Goal: Transaction & Acquisition: Purchase product/service

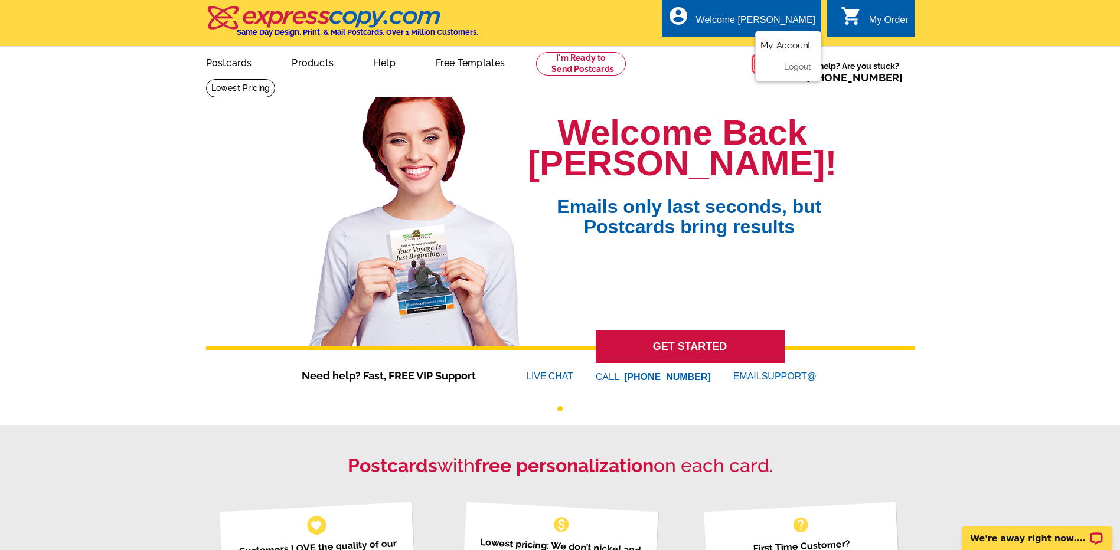
click at [793, 47] on link "My Account" at bounding box center [785, 45] width 51 height 11
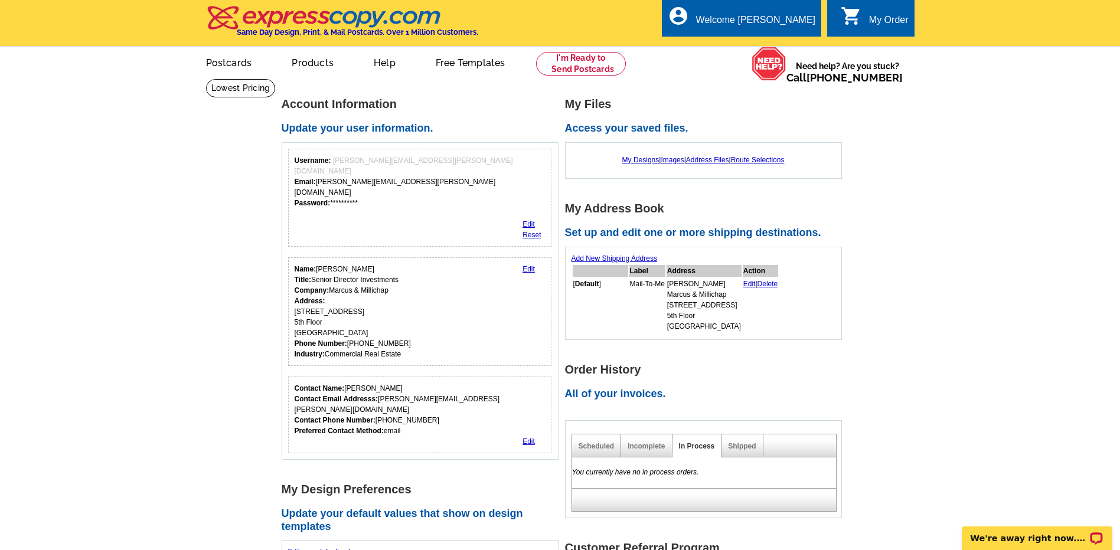
click at [960, 145] on main "**********" at bounding box center [560, 481] width 1120 height 804
click at [578, 59] on link at bounding box center [581, 64] width 90 height 24
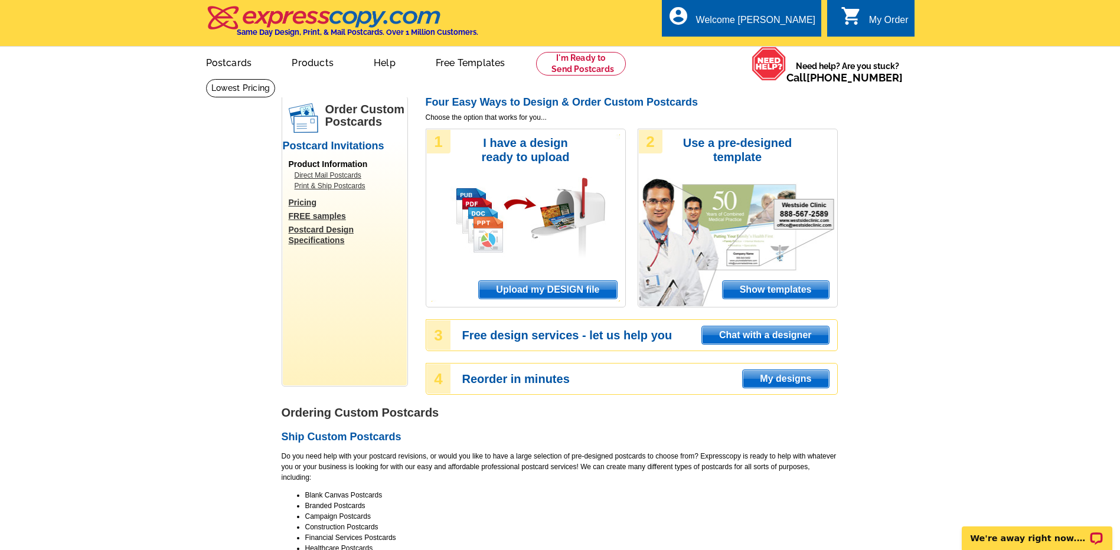
click at [520, 290] on span "Upload my DESIGN file" at bounding box center [548, 290] width 138 height 18
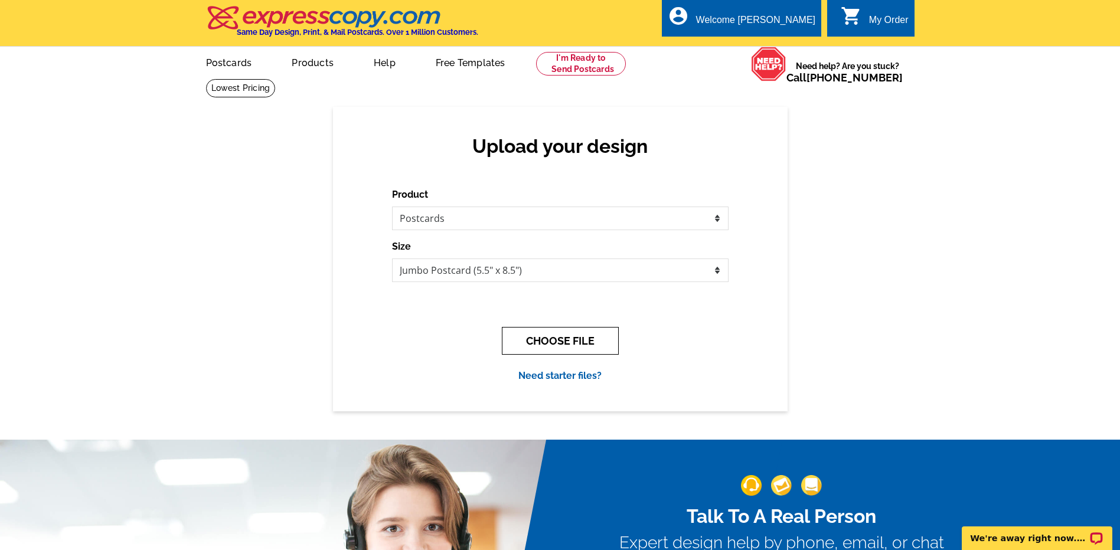
click at [540, 335] on button "CHOOSE FILE" at bounding box center [560, 341] width 117 height 28
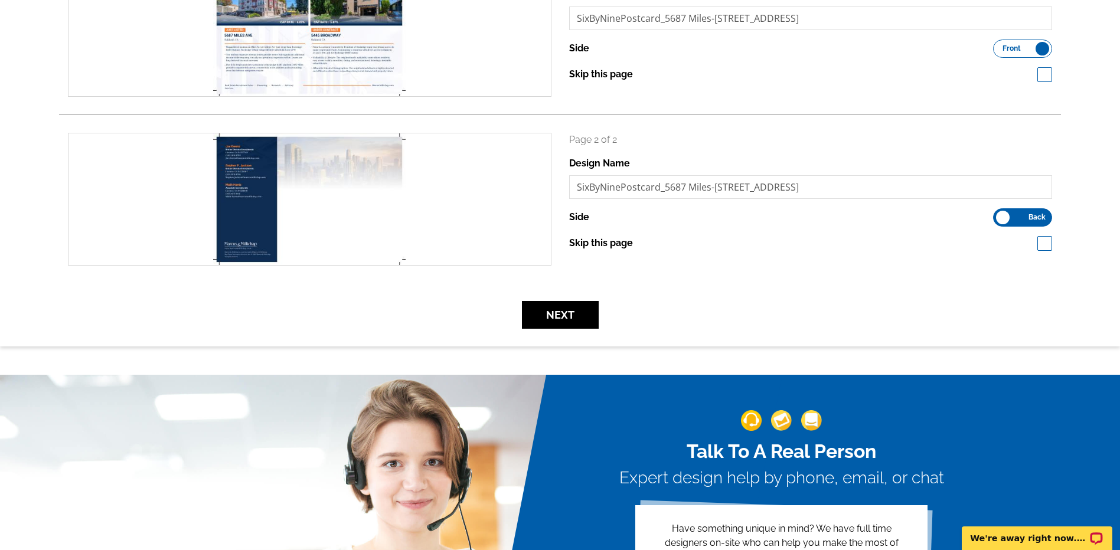
scroll to position [236, 0]
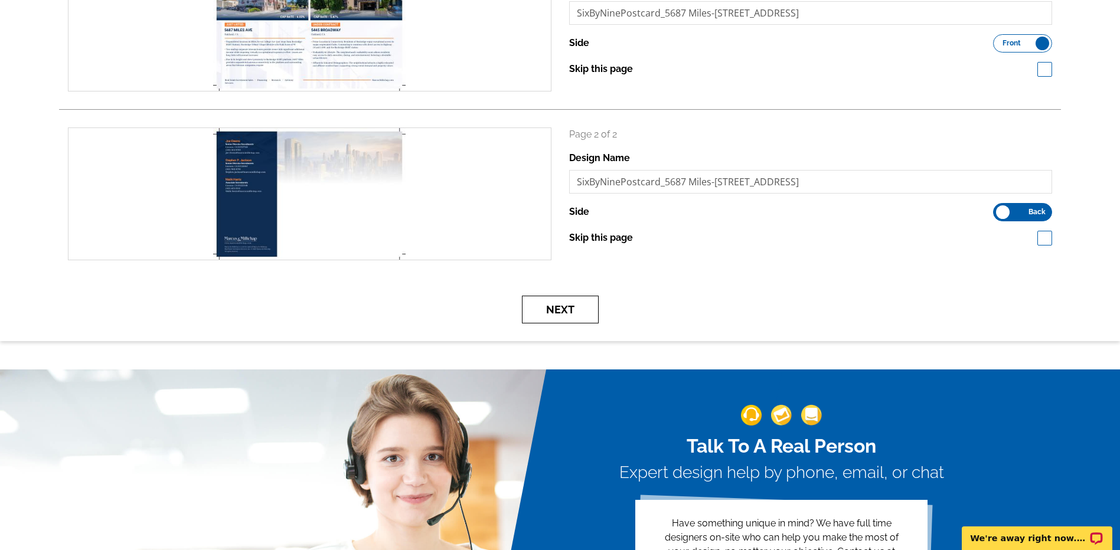
click at [549, 316] on button "Next" at bounding box center [560, 310] width 77 height 28
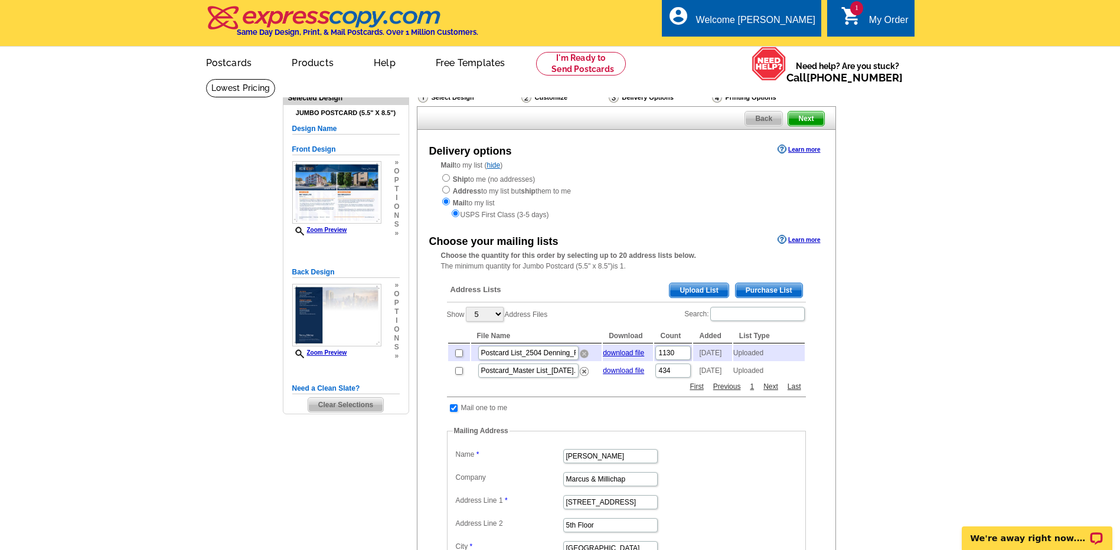
click at [584, 358] on img at bounding box center [584, 354] width 9 height 9
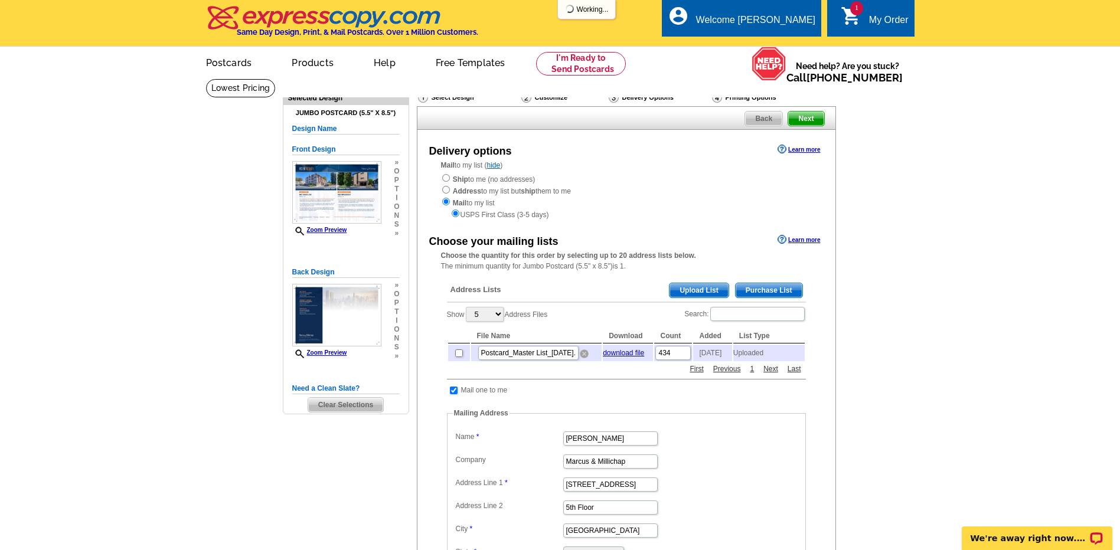
click at [583, 358] on img at bounding box center [584, 354] width 9 height 9
click at [692, 289] on span "Upload List" at bounding box center [698, 290] width 58 height 14
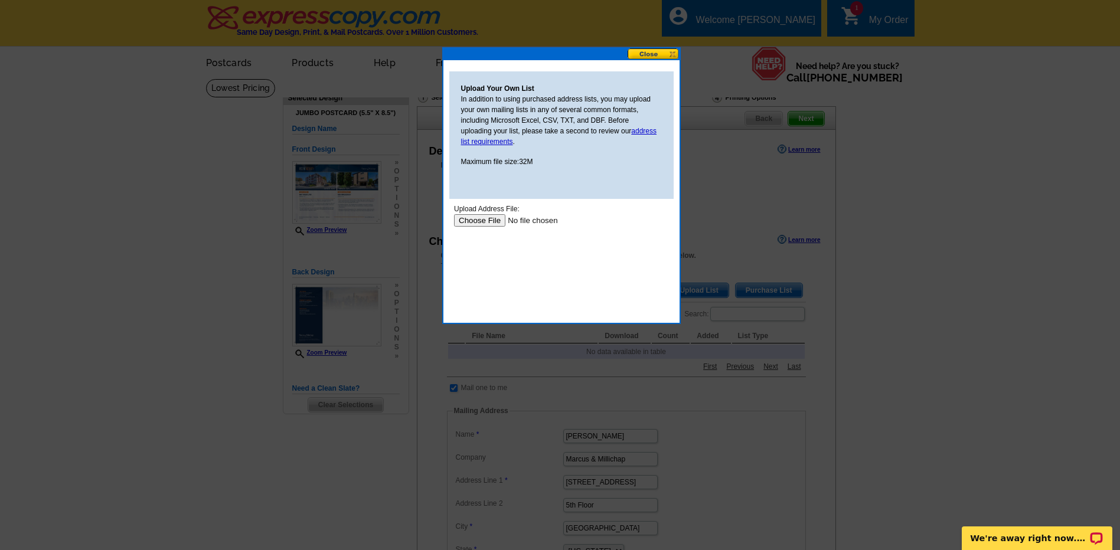
click at [471, 222] on input "file" at bounding box center [527, 220] width 149 height 12
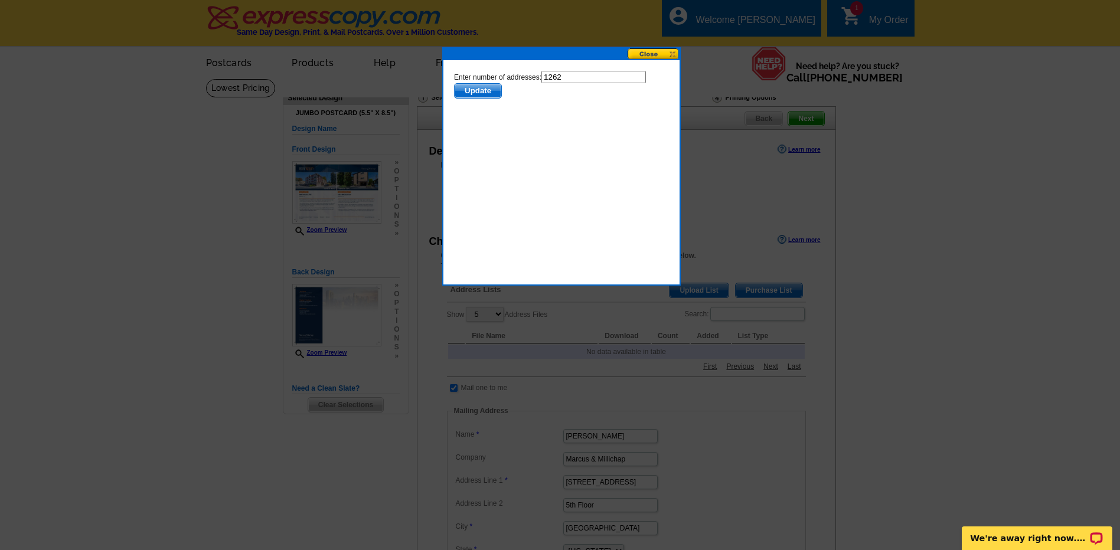
click at [482, 92] on span "Update" at bounding box center [477, 91] width 47 height 14
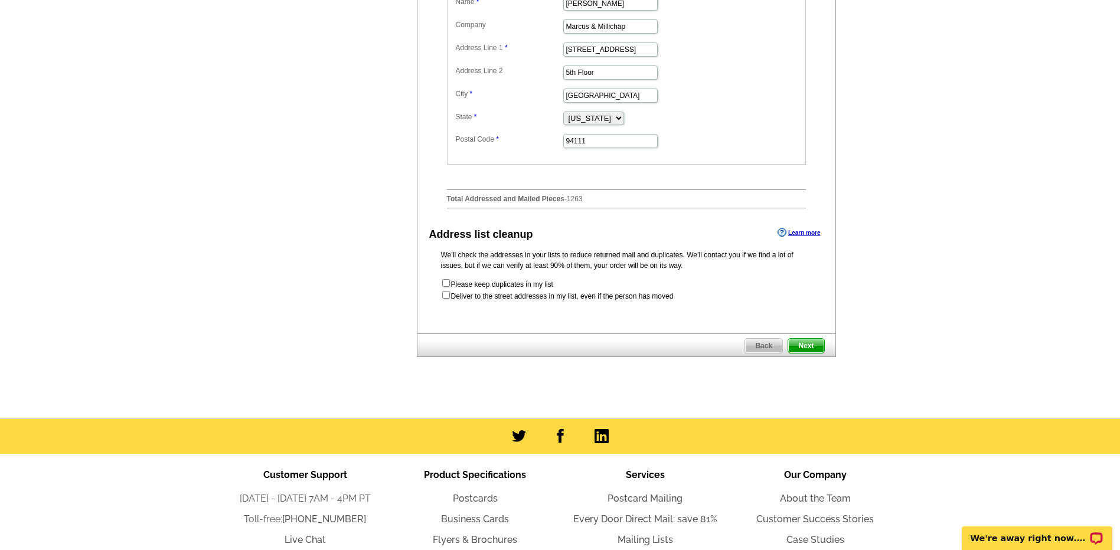
scroll to position [472, 0]
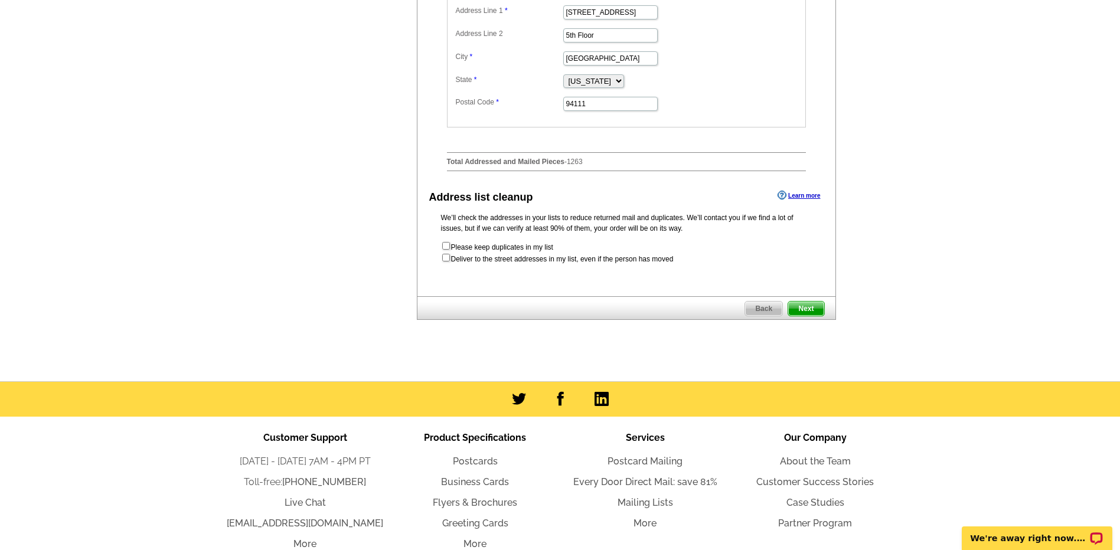
click at [805, 315] on span "Next" at bounding box center [805, 309] width 35 height 14
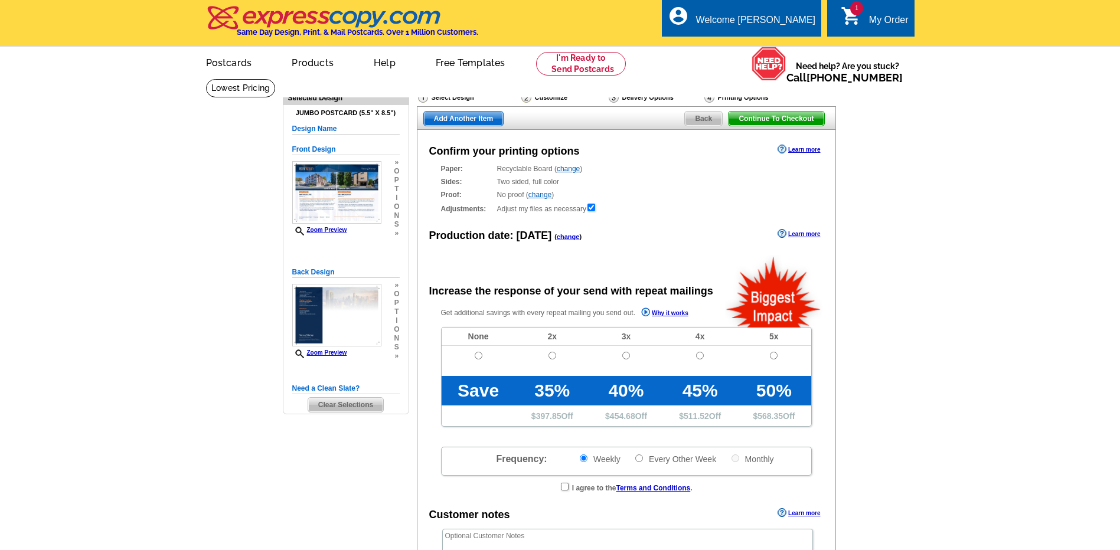
radio input "false"
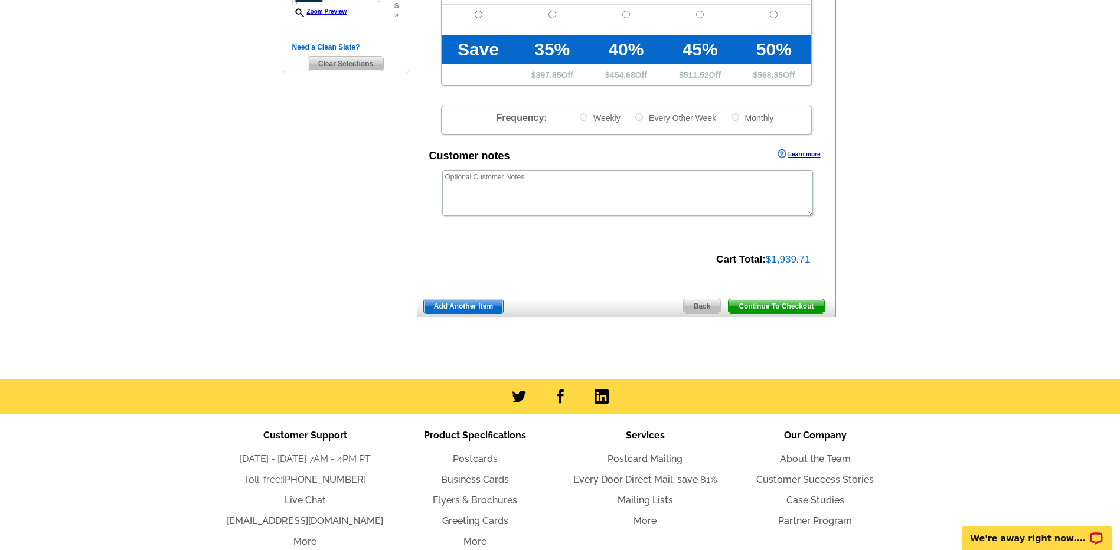
scroll to position [413, 0]
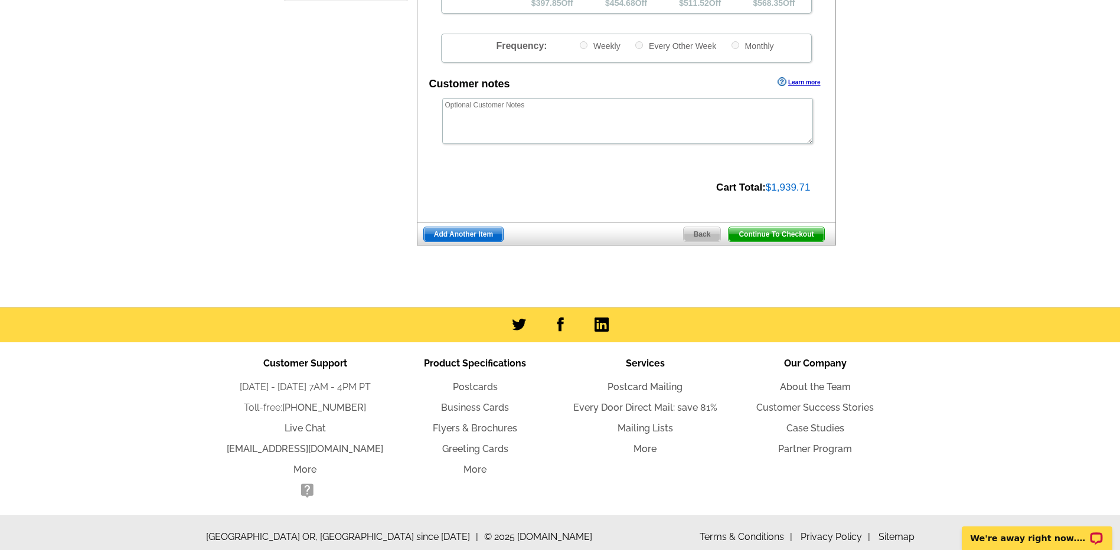
click at [763, 231] on span "Continue To Checkout" at bounding box center [776, 234] width 95 height 14
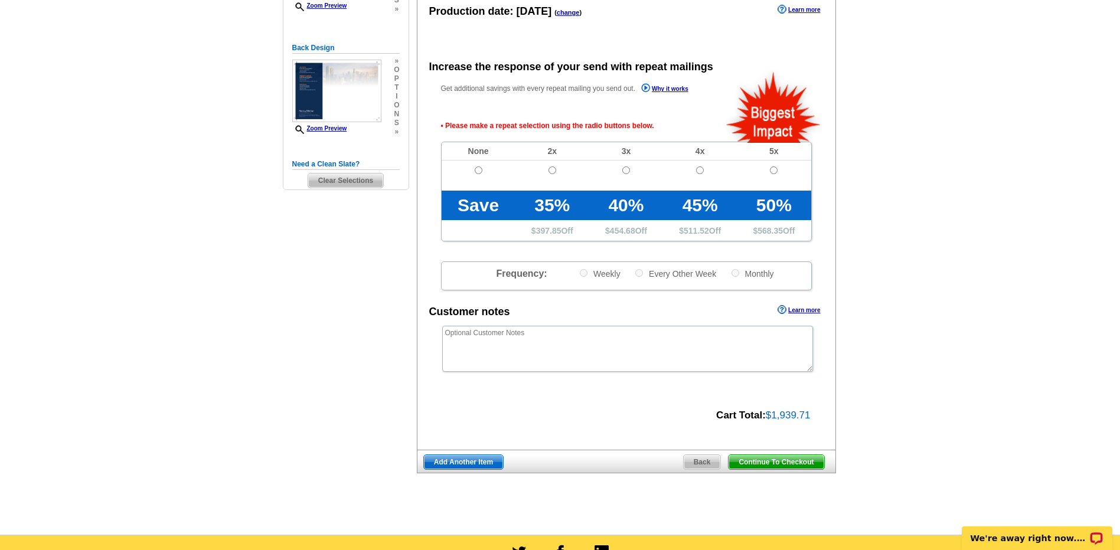
scroll to position [236, 0]
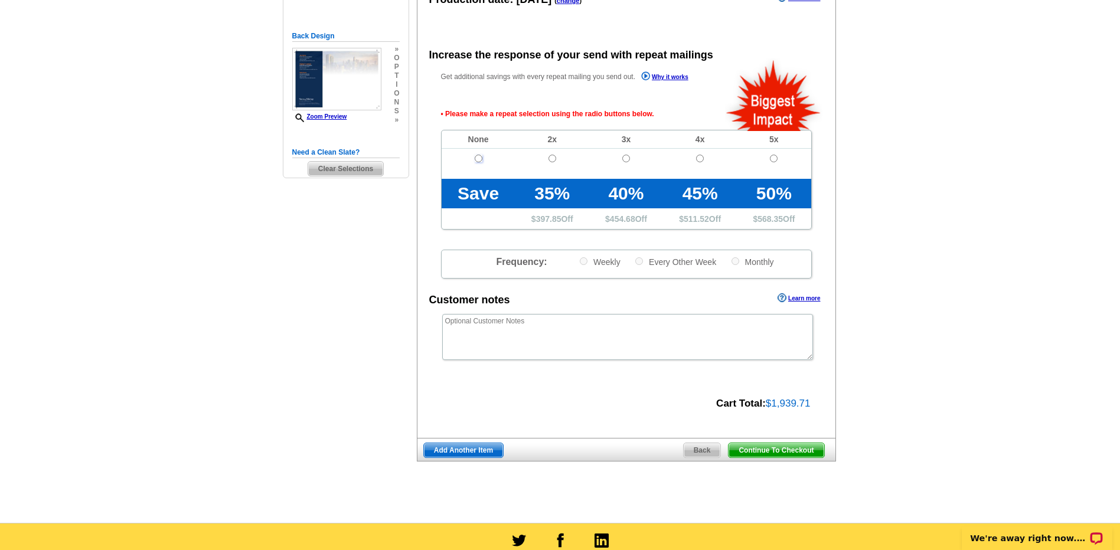
click at [478, 160] on input "radio" at bounding box center [479, 159] width 8 height 8
radio input "true"
click at [757, 453] on span "Continue To Checkout" at bounding box center [776, 450] width 95 height 14
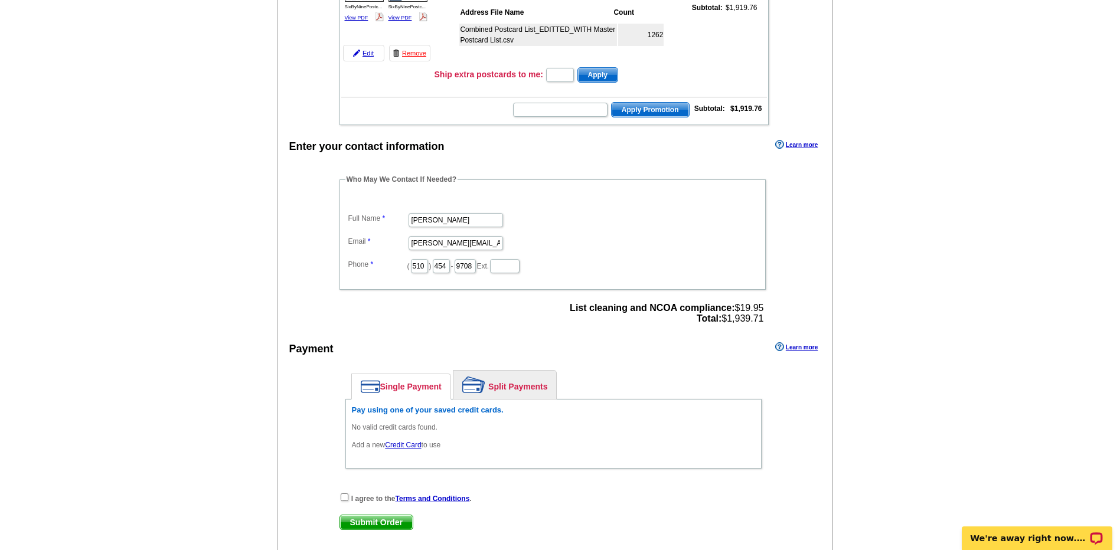
scroll to position [236, 0]
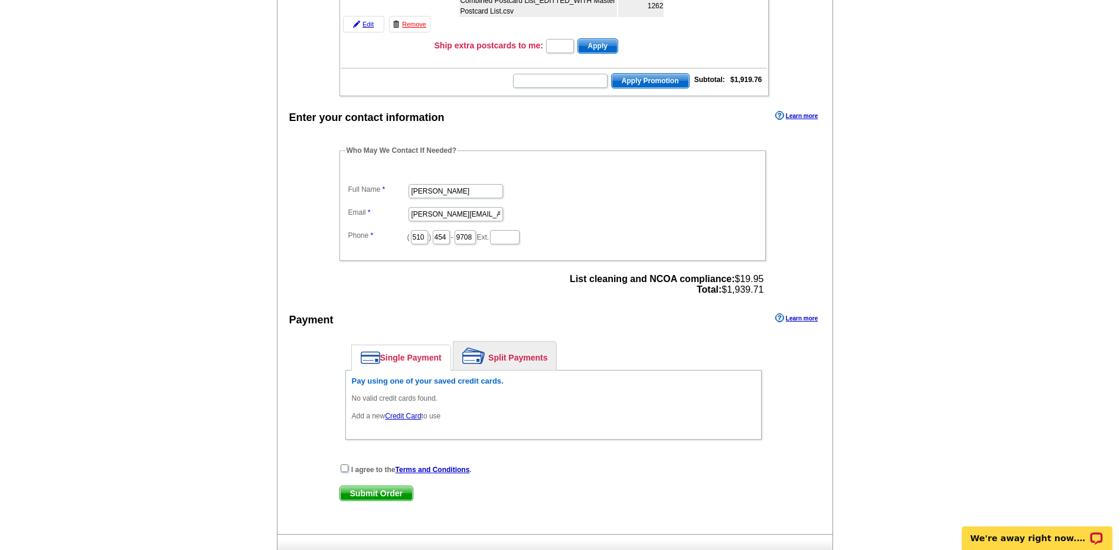
click at [347, 468] on input "checkbox" at bounding box center [345, 469] width 8 height 8
checkbox input "true"
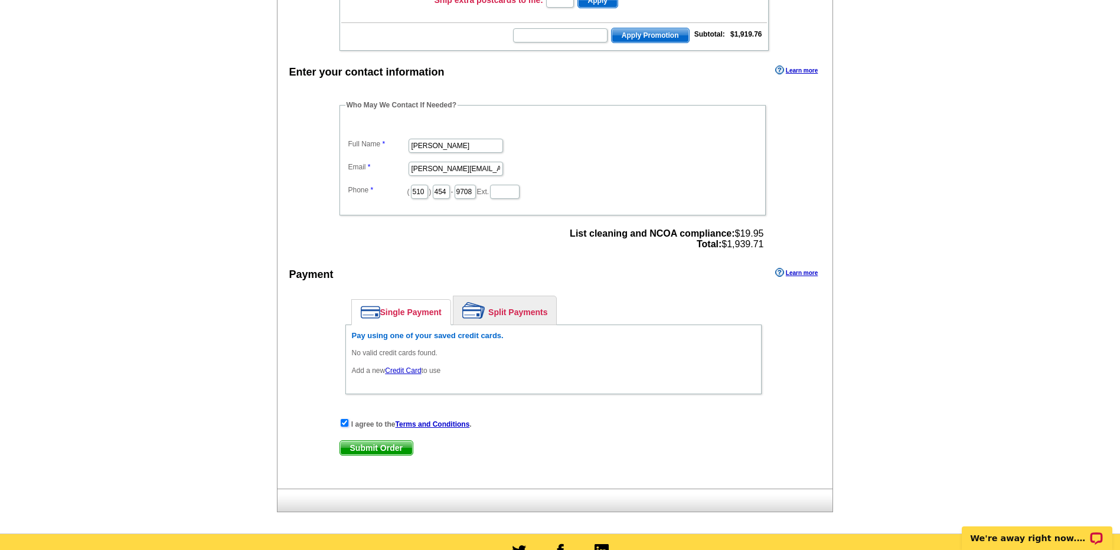
scroll to position [295, 0]
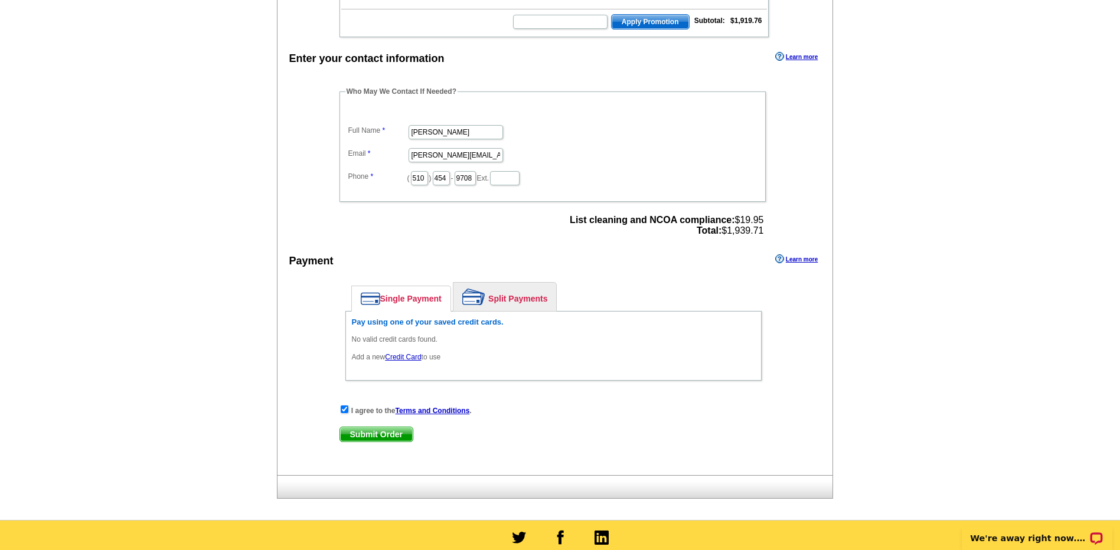
click at [354, 435] on span "Submit Order" at bounding box center [376, 434] width 73 height 14
click at [400, 358] on link "Credit Card" at bounding box center [403, 357] width 36 height 8
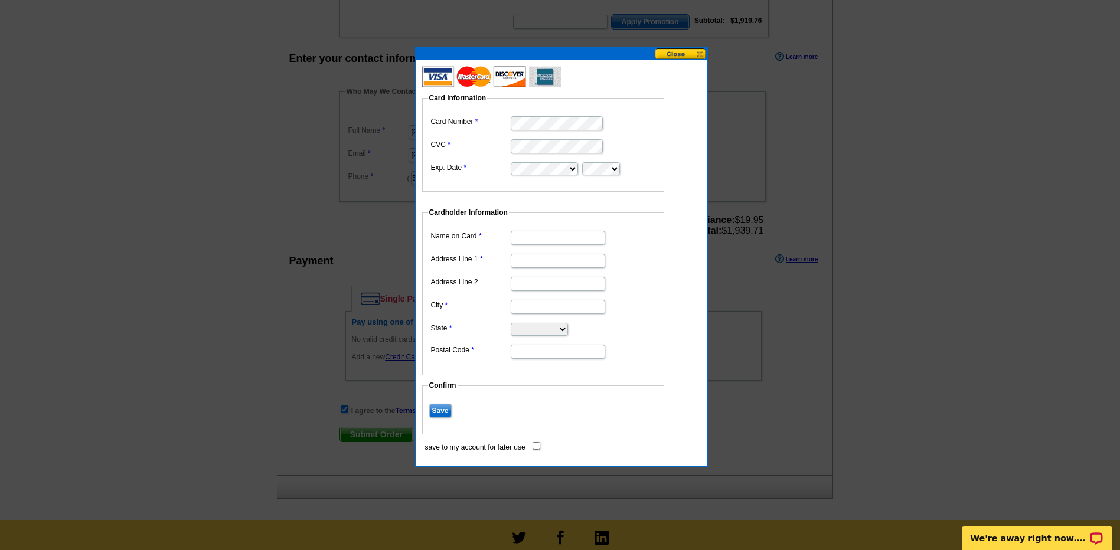
scroll to position [0, 0]
click at [566, 238] on input "Name on Card" at bounding box center [558, 238] width 94 height 14
type input "[PERSON_NAME]"
type input "[STREET_ADDRESS]"
type input "Walnut Creek"
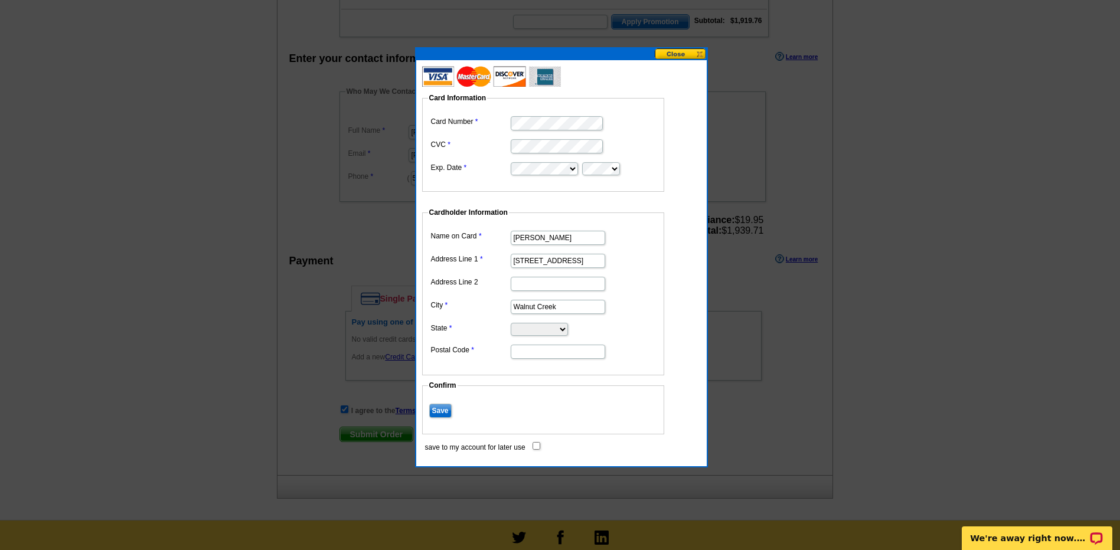
select select "CA"
type input "94595"
click at [439, 411] on input "Save" at bounding box center [440, 411] width 22 height 14
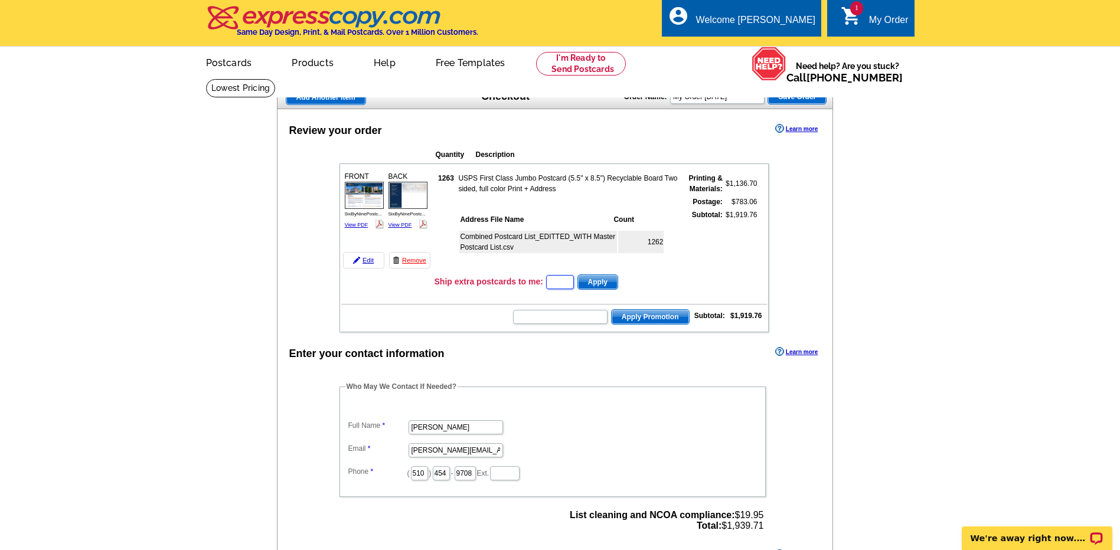
click at [564, 285] on input "text" at bounding box center [560, 282] width 28 height 14
click at [551, 319] on input "text" at bounding box center [560, 317] width 94 height 14
type input "E3025"
click at [661, 315] on span "Apply Promotion" at bounding box center [650, 317] width 77 height 14
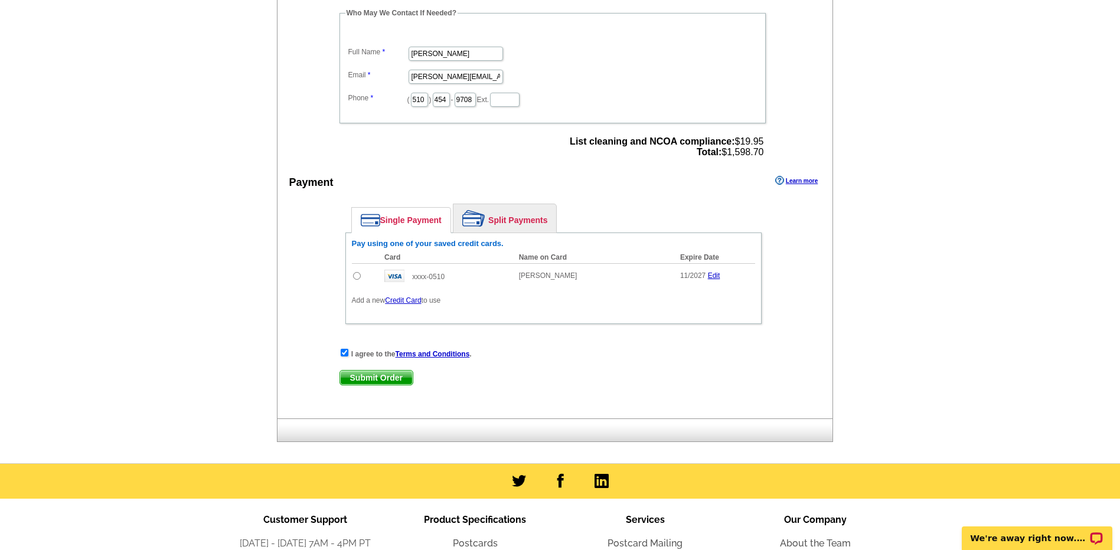
scroll to position [413, 0]
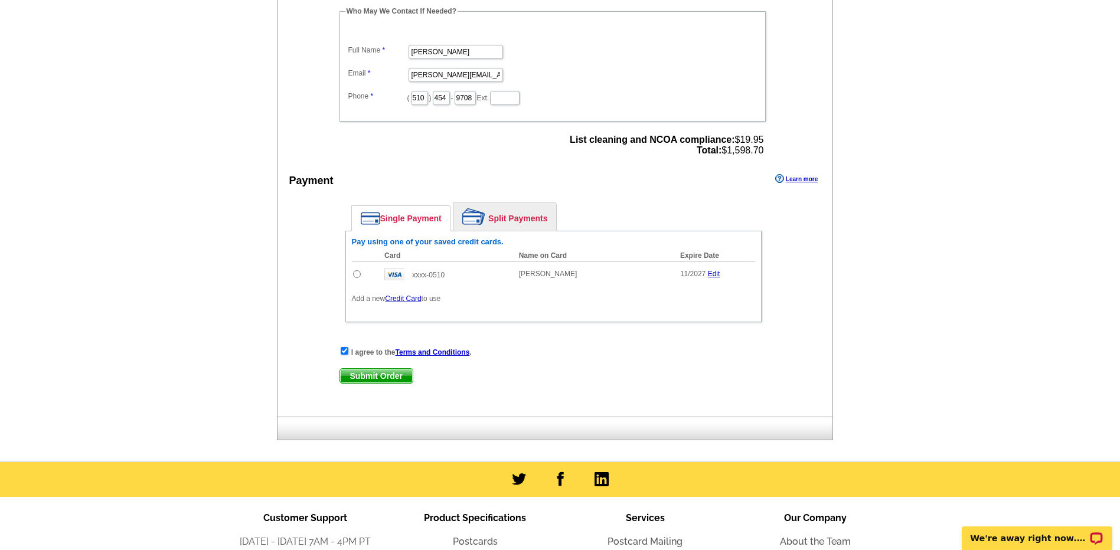
click at [358, 377] on span "Submit Order" at bounding box center [376, 376] width 73 height 14
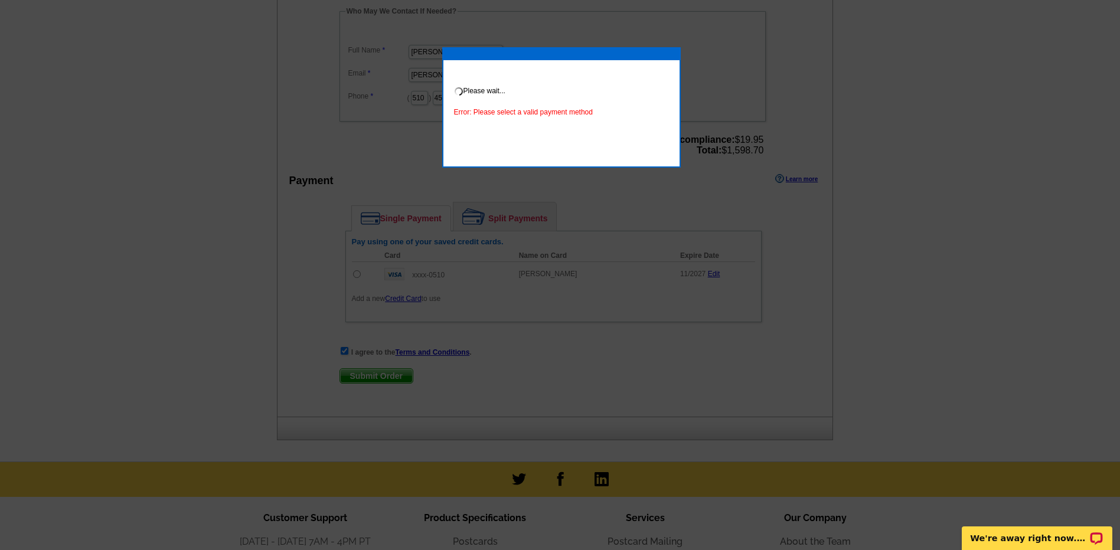
click at [355, 276] on div at bounding box center [560, 69] width 1120 height 964
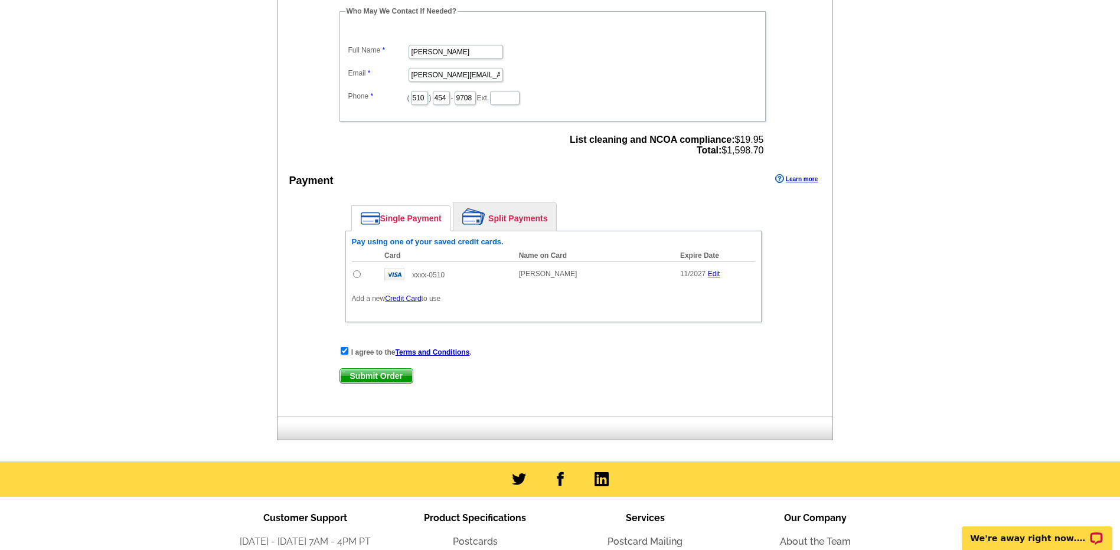
click at [355, 276] on input "radio" at bounding box center [357, 274] width 8 height 8
radio input "true"
click at [360, 374] on span "Submit Order" at bounding box center [376, 376] width 73 height 14
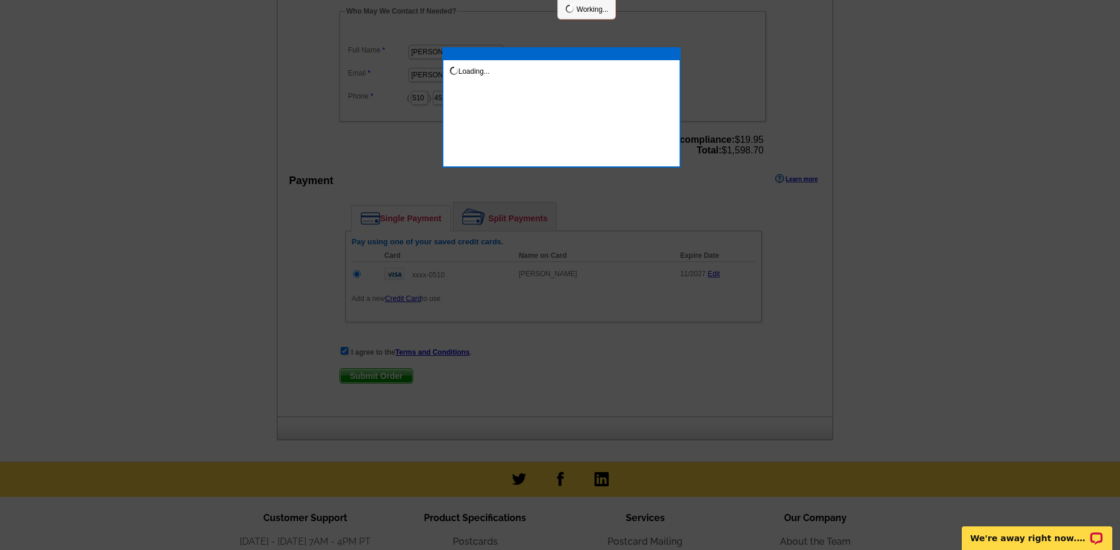
click at [360, 374] on div at bounding box center [560, 69] width 1120 height 964
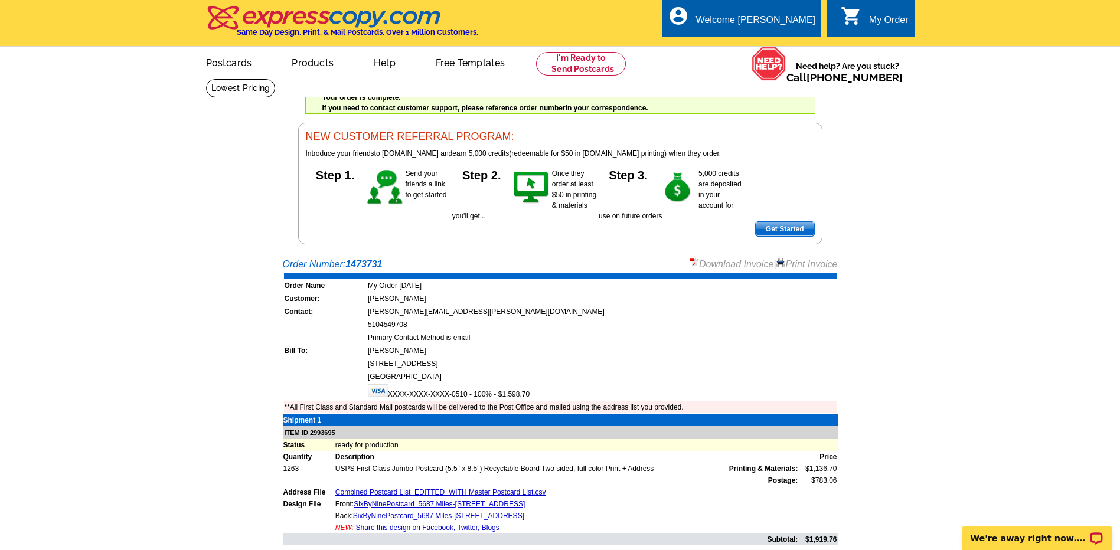
drag, startPoint x: 792, startPoint y: 264, endPoint x: 152, endPoint y: 489, distance: 678.4
click at [792, 264] on link "Print Invoice" at bounding box center [806, 264] width 61 height 10
click at [704, 265] on link "Download Invoice" at bounding box center [732, 264] width 84 height 10
click at [779, 47] on link "My Account" at bounding box center [785, 45] width 51 height 11
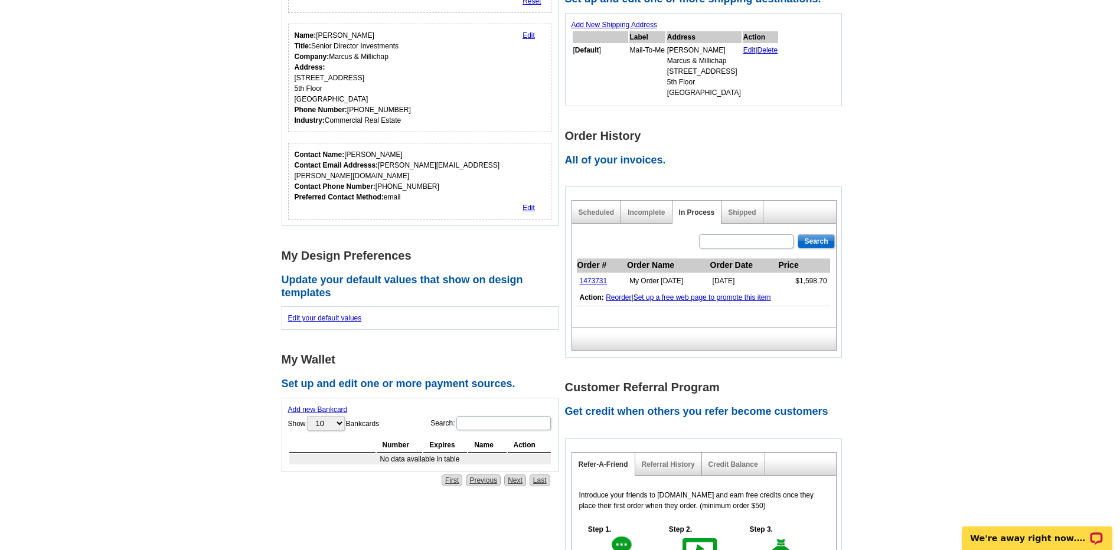
scroll to position [236, 0]
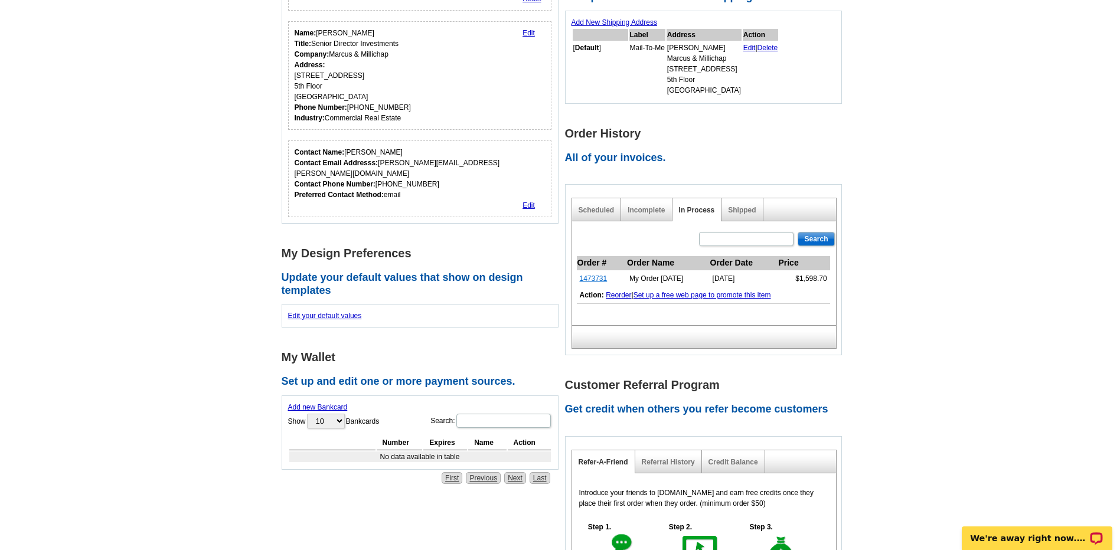
click at [590, 278] on link "1473731" at bounding box center [594, 279] width 28 height 8
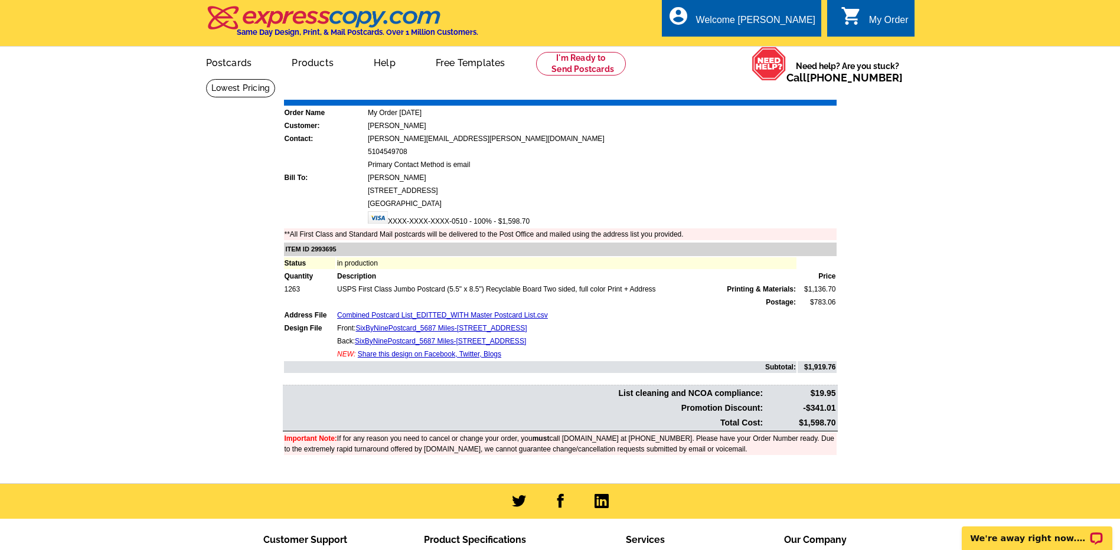
click at [430, 144] on td "[PERSON_NAME][EMAIL_ADDRESS][PERSON_NAME][DOMAIN_NAME]" at bounding box center [601, 139] width 469 height 12
